Goal: Find specific page/section: Find specific page/section

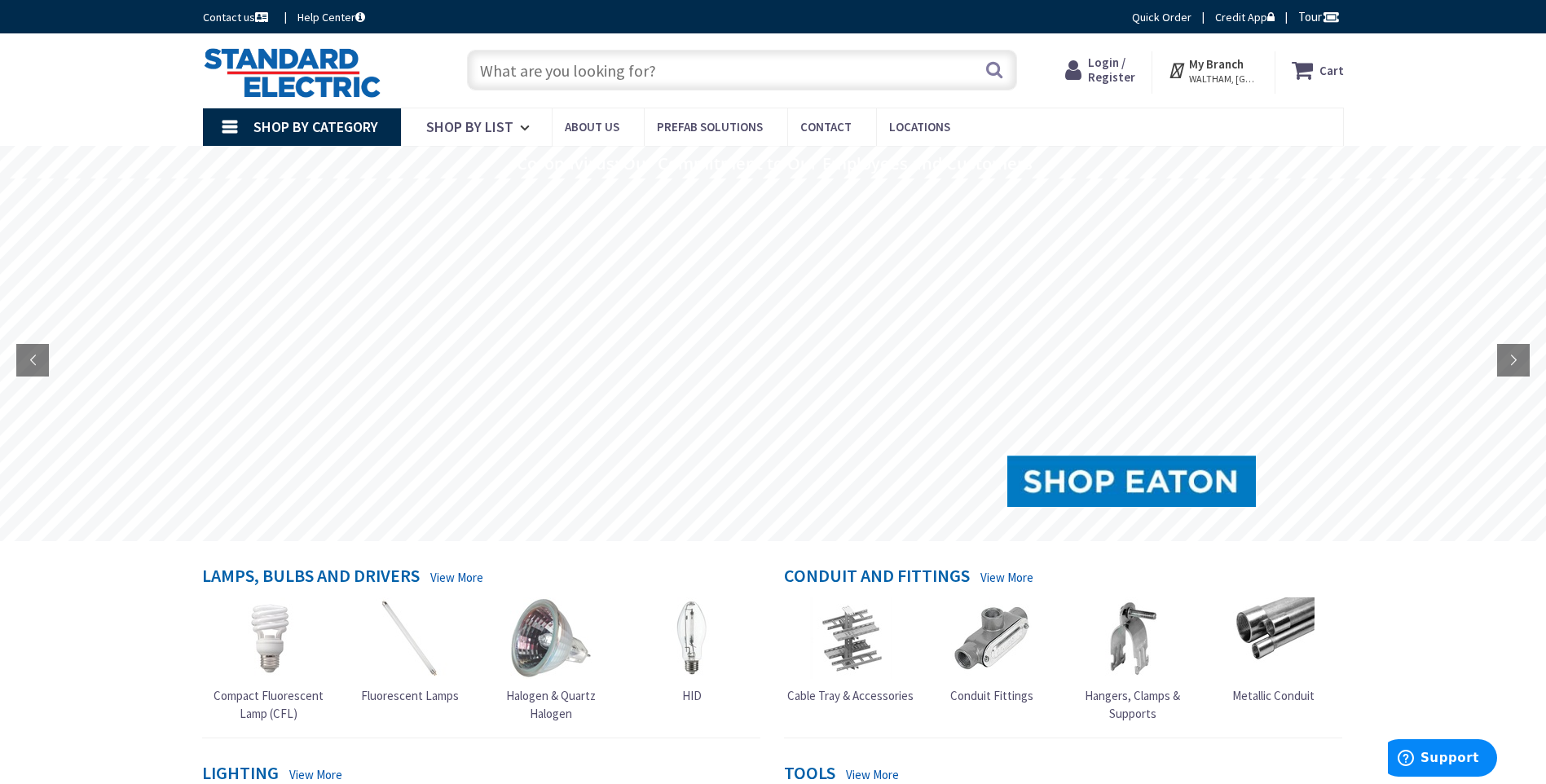
click at [721, 66] on input "text" at bounding box center [742, 69] width 550 height 40
paste input "2002-1301"
type input "2002-1301"
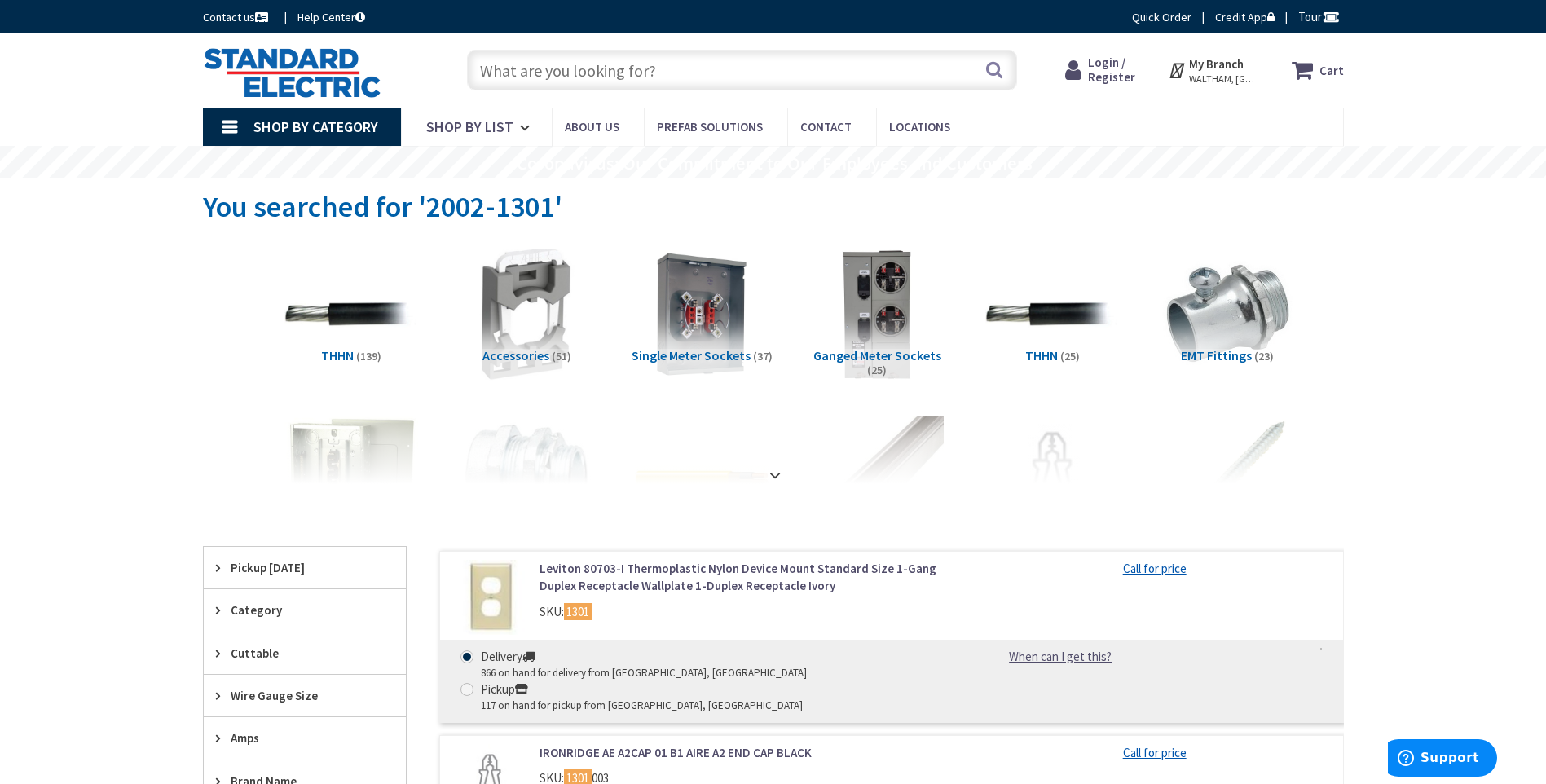
click at [570, 71] on input "text" at bounding box center [742, 69] width 550 height 40
paste input "Terminal Blocks"
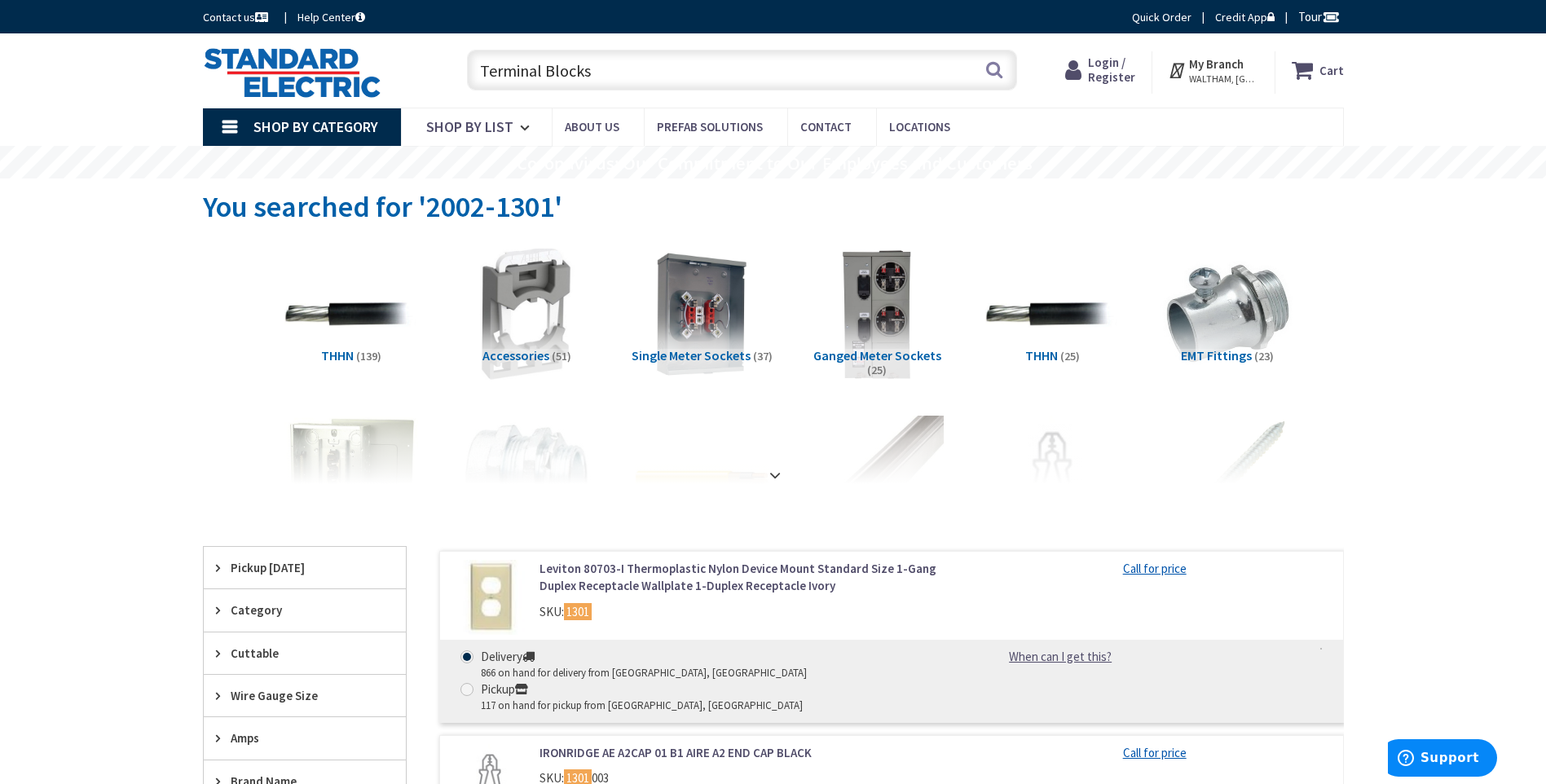
click at [627, 60] on input "Terminal Blocks" at bounding box center [742, 69] width 550 height 40
click at [627, 63] on input "Terminal Blocks" at bounding box center [742, 69] width 550 height 40
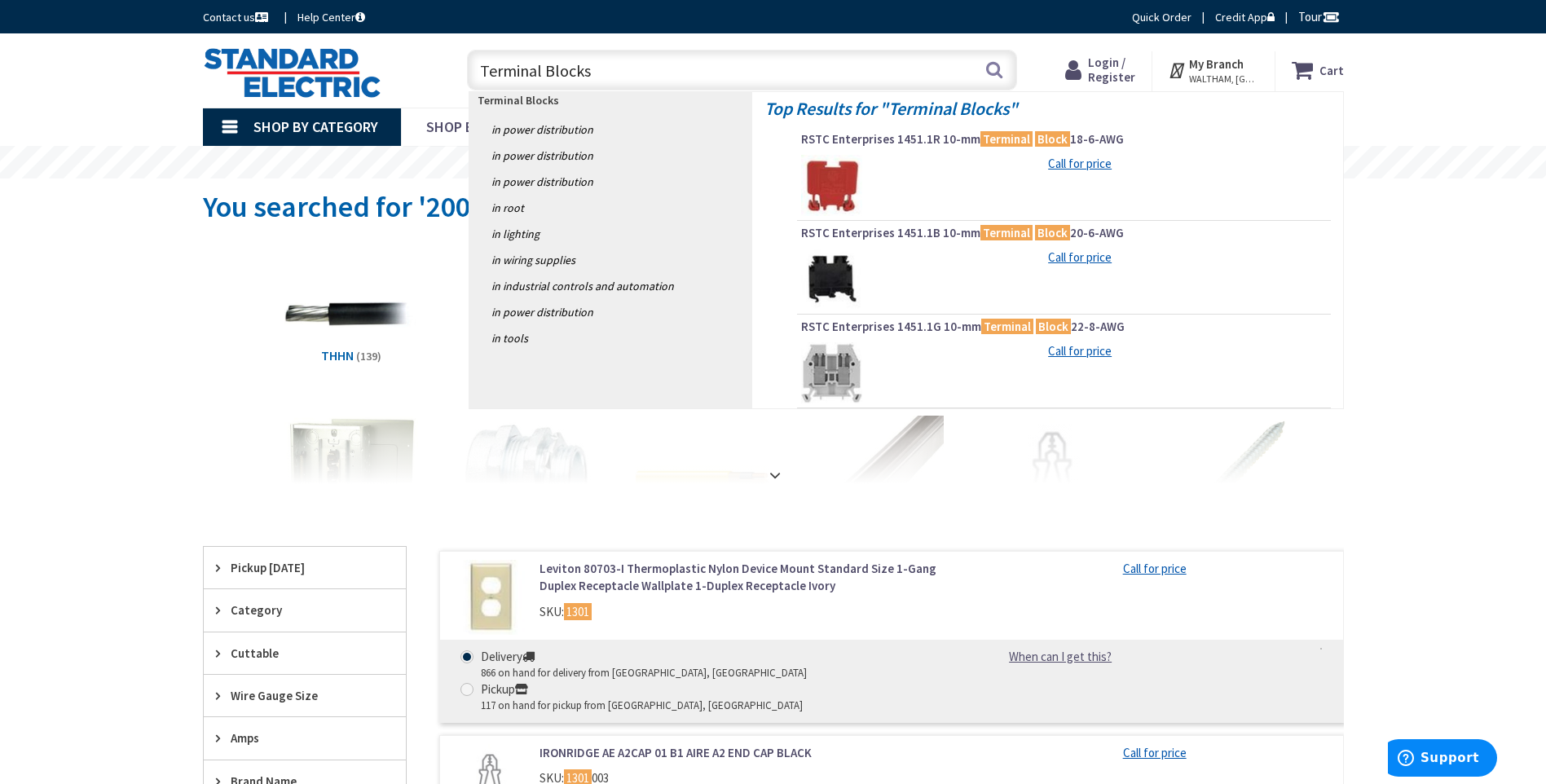
paste input "2002-1301"
type input "Terminal Blocks 2002-1301"
click at [572, 105] on strong "Terminal Blocks 2002-1301" at bounding box center [544, 101] width 134 height 15
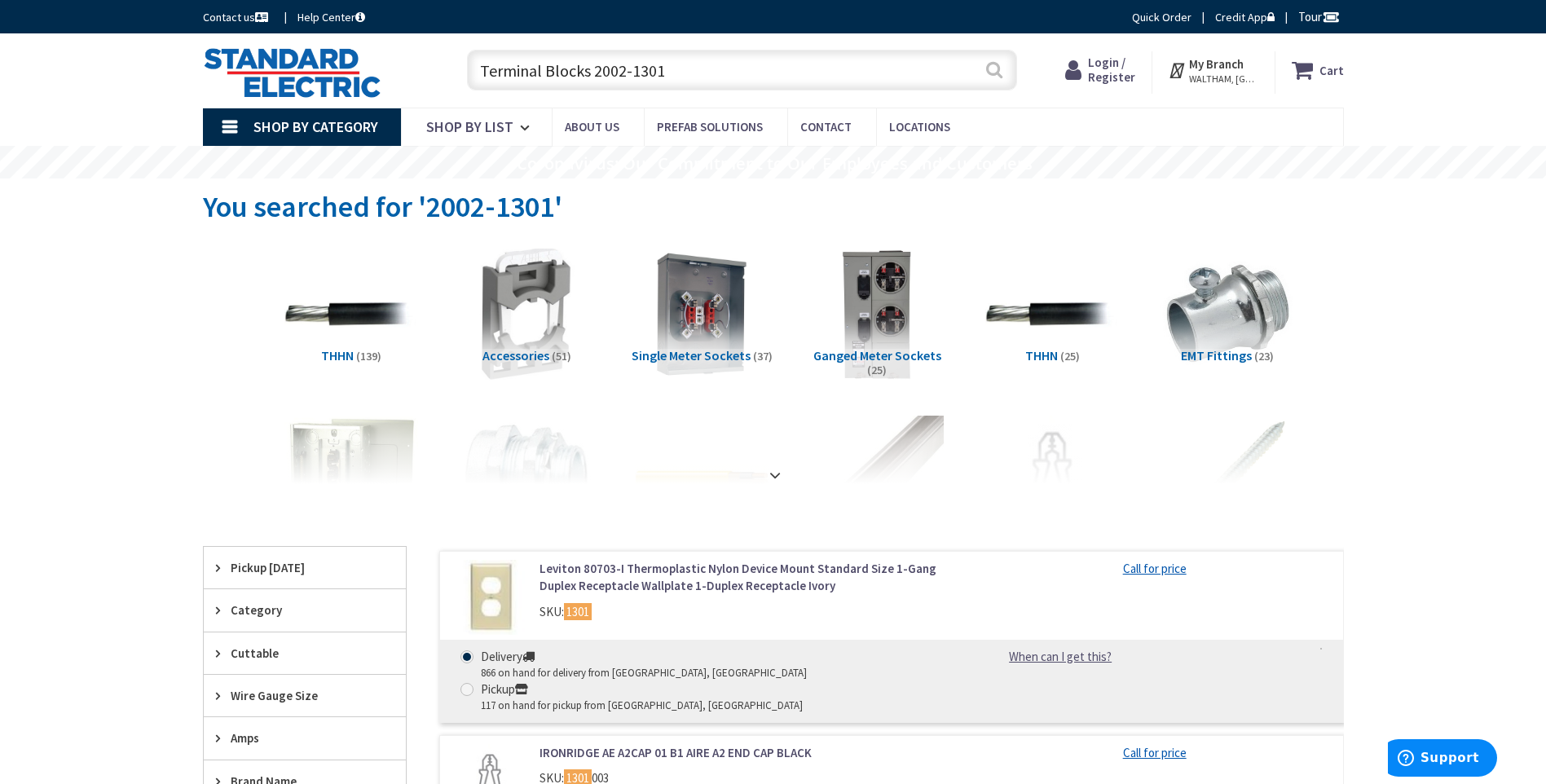
click at [994, 67] on button "Search" at bounding box center [994, 69] width 21 height 36
